Goal: Information Seeking & Learning: Find specific fact

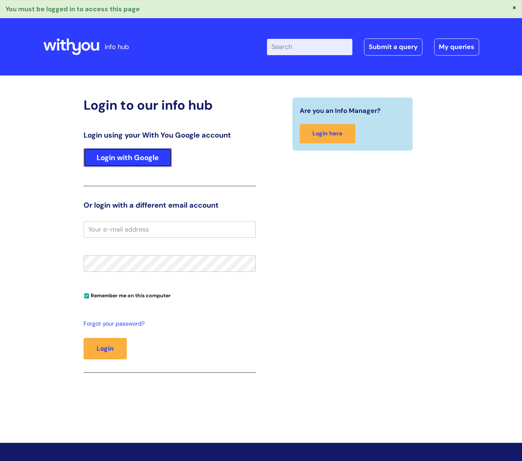
click at [135, 157] on link "Login with Google" at bounding box center [128, 157] width 88 height 19
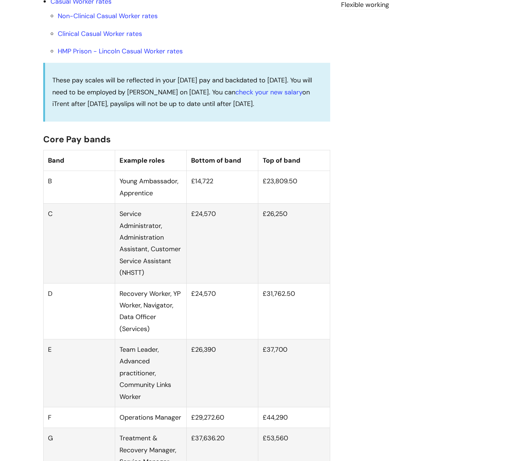
scroll to position [363, 0]
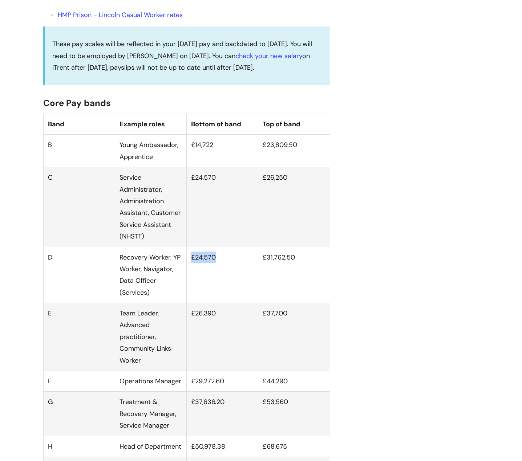
drag, startPoint x: 226, startPoint y: 265, endPoint x: 192, endPoint y: 269, distance: 33.2
click at [192, 269] on td "£24,570" at bounding box center [223, 275] width 72 height 56
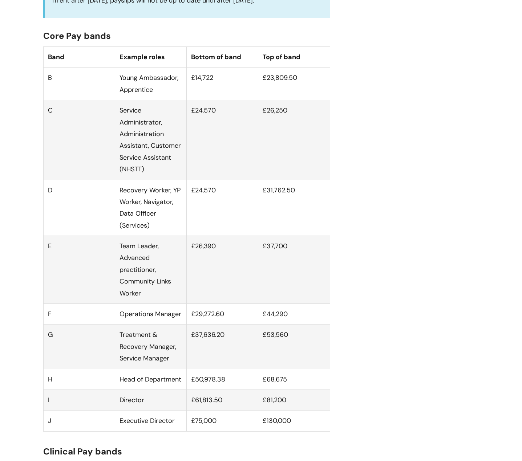
scroll to position [436, 0]
